Goal: Information Seeking & Learning: Learn about a topic

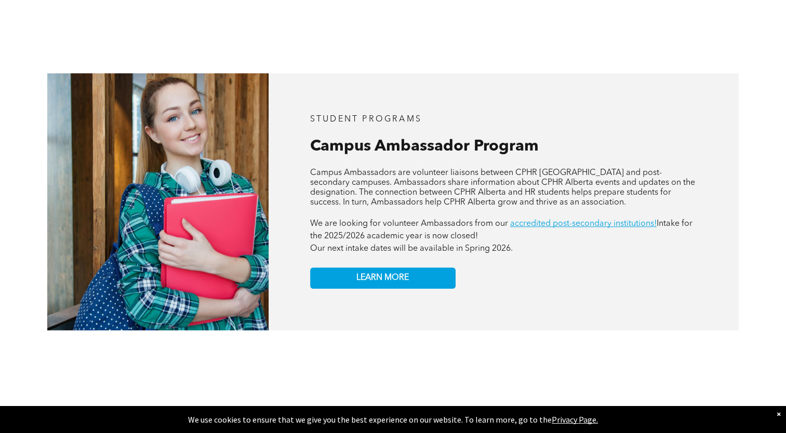
scroll to position [879, 0]
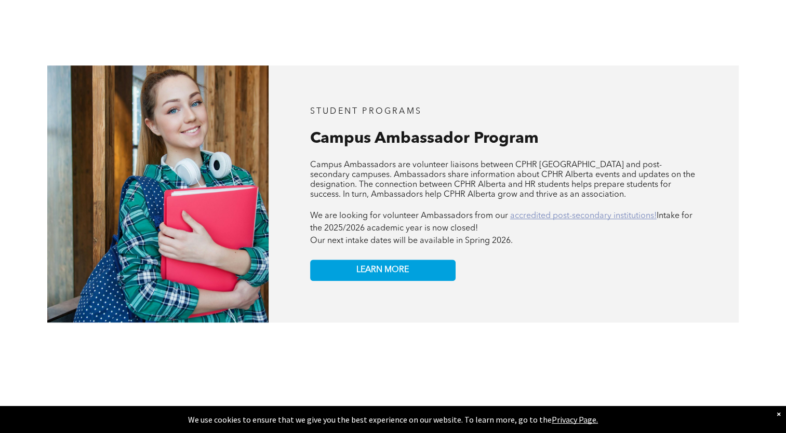
click at [526, 212] on link "accredited post-secondary institutions!" at bounding box center [583, 216] width 147 height 8
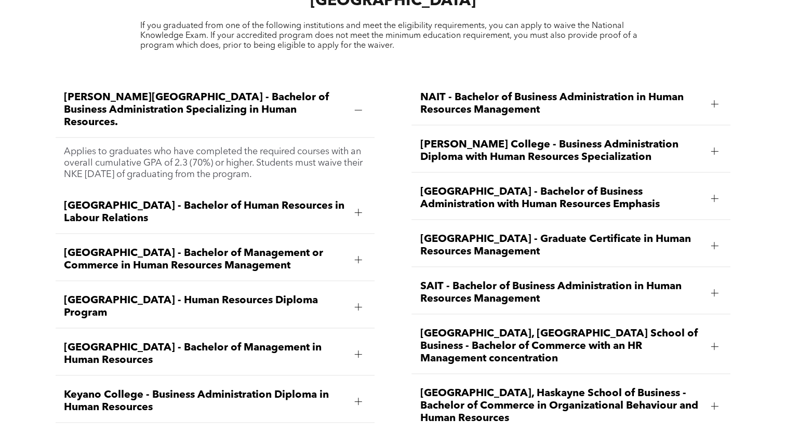
scroll to position [1426, 0]
click at [353, 299] on div at bounding box center [359, 307] width 16 height 16
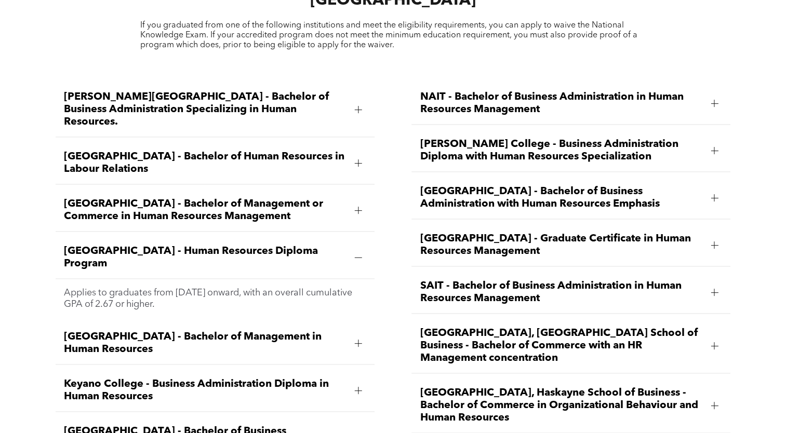
scroll to position [1431, 0]
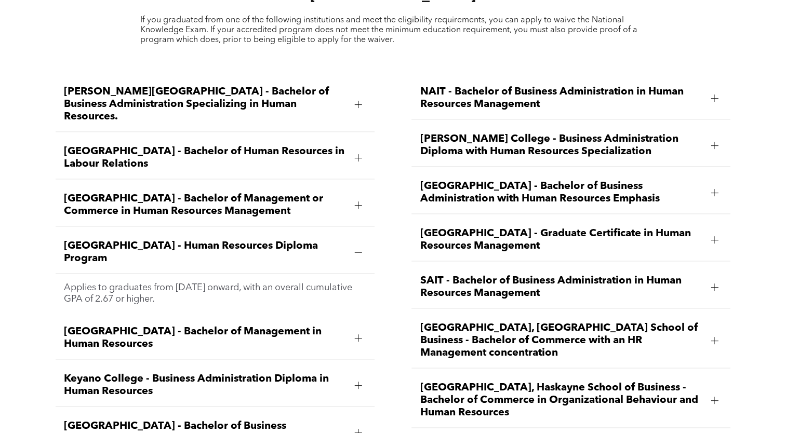
click at [355, 249] on div at bounding box center [358, 252] width 7 height 7
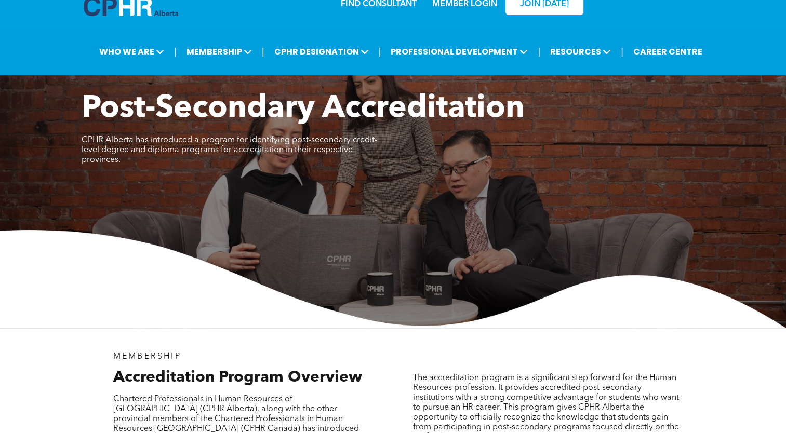
scroll to position [0, 0]
